Goal: Transaction & Acquisition: Purchase product/service

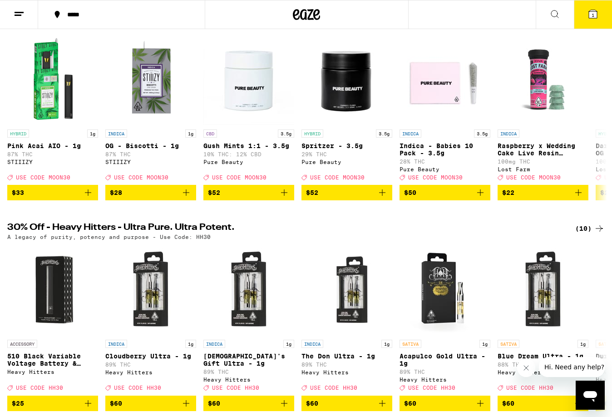
scroll to position [120, 0]
